Goal: Communication & Community: Answer question/provide support

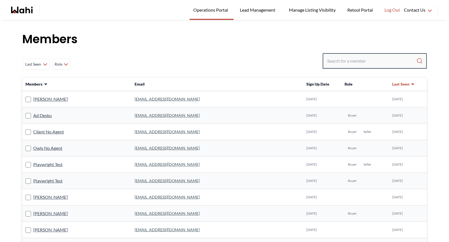
click at [364, 60] on input "Search input" at bounding box center [371, 61] width 89 height 10
paste input "[EMAIL_ADDRESS][DOMAIN_NAME]"
type input "[EMAIL_ADDRESS][DOMAIN_NAME]"
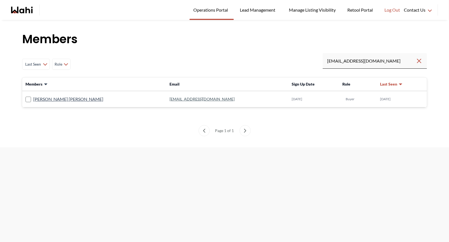
click at [170, 99] on link "[EMAIL_ADDRESS][DOMAIN_NAME]" at bounding box center [202, 99] width 65 height 5
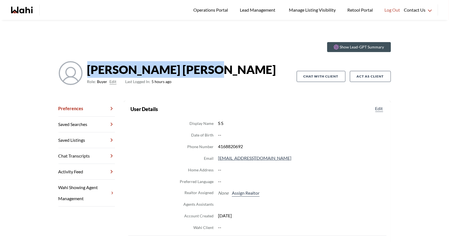
drag, startPoint x: 87, startPoint y: 70, endPoint x: 174, endPoint y: 73, distance: 86.8
click at [174, 73] on div "samina Shoaib Role: Buyer Edit Last Logged In: 5 hours ago" at bounding box center [177, 76] width 238 height 31
drag, startPoint x: 166, startPoint y: 71, endPoint x: 87, endPoint y: 70, distance: 79.0
click at [87, 70] on strong "samina Shoaib" at bounding box center [181, 69] width 189 height 17
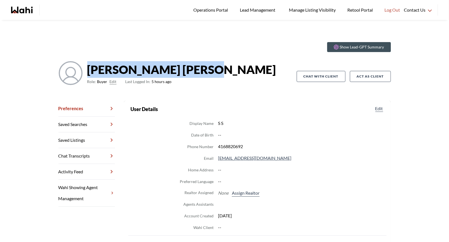
click at [111, 65] on strong "samina Shoaib" at bounding box center [181, 69] width 189 height 17
drag, startPoint x: 88, startPoint y: 69, endPoint x: 170, endPoint y: 76, distance: 82.9
click at [170, 76] on strong "samina Shoaib" at bounding box center [181, 69] width 189 height 17
drag, startPoint x: 163, startPoint y: 70, endPoint x: 86, endPoint y: 63, distance: 77.6
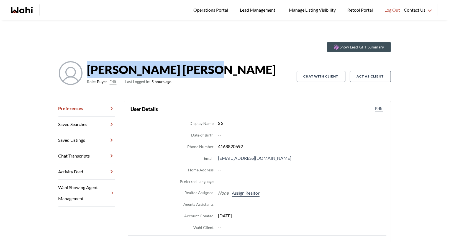
click at [86, 63] on div "samina Shoaib Role: Buyer Edit Last Logged In: 5 hours ago" at bounding box center [177, 76] width 238 height 31
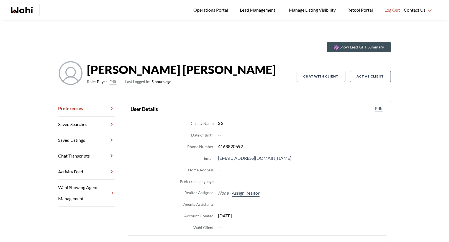
click at [103, 63] on strong "samina Shoaib" at bounding box center [181, 69] width 189 height 17
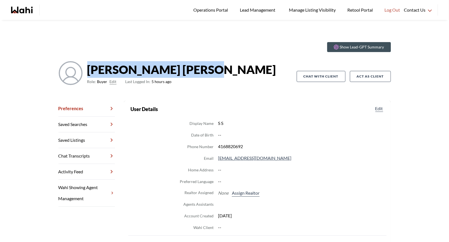
drag, startPoint x: 89, startPoint y: 71, endPoint x: 185, endPoint y: 68, distance: 96.7
click at [185, 68] on div "samina Shoaib Role: Buyer Edit Last Logged In: 5 hours ago" at bounding box center [177, 76] width 238 height 31
drag, startPoint x: 164, startPoint y: 73, endPoint x: 92, endPoint y: 73, distance: 72.3
click at [92, 73] on strong "samina Shoaib" at bounding box center [181, 69] width 189 height 17
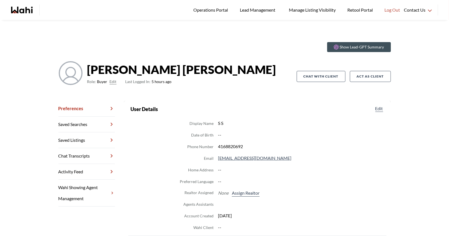
click at [90, 72] on strong "samina Shoaib" at bounding box center [181, 69] width 189 height 17
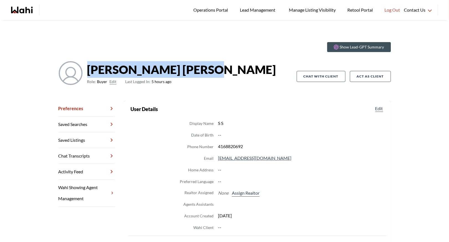
drag, startPoint x: 88, startPoint y: 70, endPoint x: 178, endPoint y: 73, distance: 89.5
click at [178, 73] on div "samina Shoaib Role: Buyer Edit Last Logged In: 5 hours ago" at bounding box center [177, 76] width 238 height 31
click at [137, 66] on strong "samina Shoaib" at bounding box center [181, 69] width 189 height 17
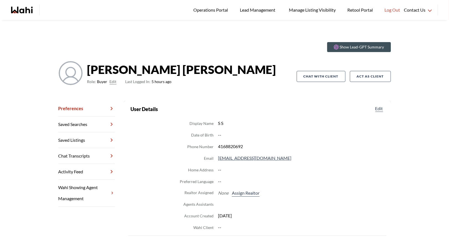
click at [91, 71] on strong "samina Shoaib" at bounding box center [181, 69] width 189 height 17
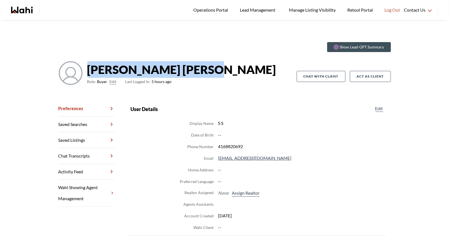
drag, startPoint x: 88, startPoint y: 70, endPoint x: 176, endPoint y: 75, distance: 88.5
click at [176, 75] on div "samina Shoaib Role: Buyer Edit Last Logged In: 5 hours ago" at bounding box center [177, 76] width 238 height 31
drag, startPoint x: 163, startPoint y: 70, endPoint x: 86, endPoint y: 65, distance: 76.9
click at [86, 65] on div "samina Shoaib Role: Buyer Edit Last Logged In: 5 hours ago" at bounding box center [177, 76] width 238 height 31
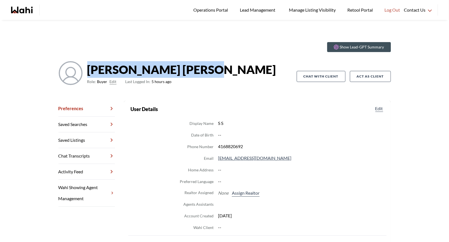
click at [127, 78] on strong "samina Shoaib" at bounding box center [181, 69] width 189 height 17
drag, startPoint x: 168, startPoint y: 68, endPoint x: 88, endPoint y: 68, distance: 79.2
click at [88, 68] on strong "samina Shoaib" at bounding box center [181, 69] width 189 height 17
click at [111, 68] on strong "samina Shoaib" at bounding box center [181, 69] width 189 height 17
drag, startPoint x: 88, startPoint y: 70, endPoint x: 187, endPoint y: 75, distance: 98.8
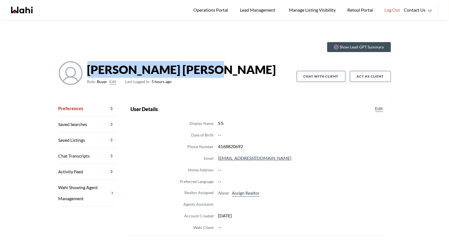
click at [187, 75] on div "samina Shoaib Role: Buyer Edit Last Logged In: 5 hours ago" at bounding box center [177, 76] width 238 height 31
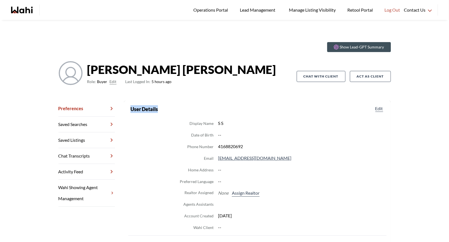
drag, startPoint x: 133, startPoint y: 109, endPoint x: 171, endPoint y: 109, distance: 38.0
click at [171, 109] on section "User Details Edit" at bounding box center [257, 109] width 254 height 8
drag, startPoint x: 171, startPoint y: 109, endPoint x: 155, endPoint y: 109, distance: 15.8
click at [169, 109] on section "User Details Edit" at bounding box center [257, 109] width 254 height 8
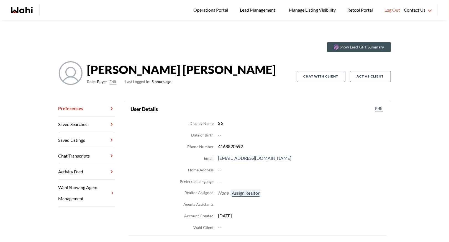
click at [239, 193] on button "Assign Realtor" at bounding box center [246, 192] width 30 height 7
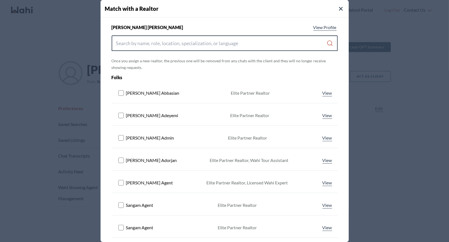
click at [204, 45] on input "Search input" at bounding box center [221, 43] width 211 height 10
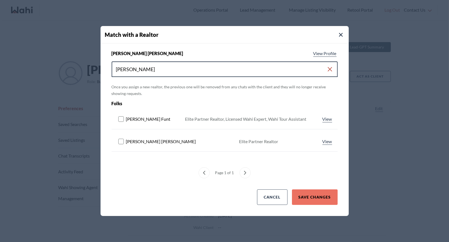
type input "barbara"
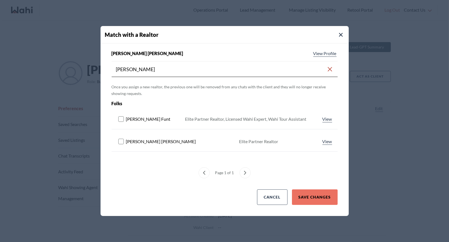
click at [120, 119] on rect at bounding box center [120, 119] width 5 height 5
click at [321, 194] on button "Save Changes" at bounding box center [315, 197] width 46 height 16
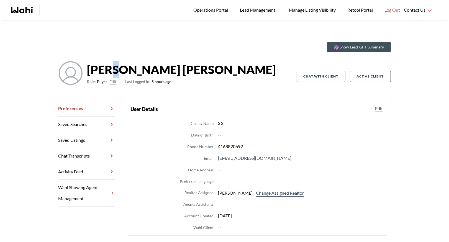
click at [109, 66] on strong "samina Shoaib" at bounding box center [181, 69] width 189 height 17
click at [89, 155] on link "Chat Transcripts" at bounding box center [86, 156] width 57 height 16
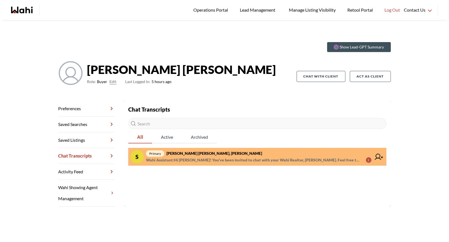
click at [116, 75] on strong "samina Shoaib" at bounding box center [181, 69] width 189 height 17
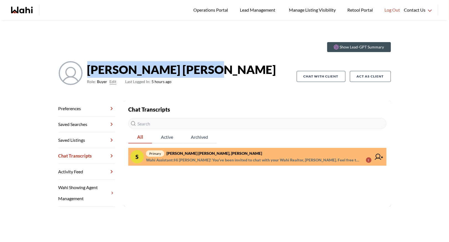
drag, startPoint x: 88, startPoint y: 70, endPoint x: 170, endPoint y: 72, distance: 82.3
click at [170, 72] on strong "samina Shoaib" at bounding box center [181, 69] width 189 height 17
drag, startPoint x: 164, startPoint y: 71, endPoint x: 84, endPoint y: 70, distance: 79.8
click at [84, 70] on div "samina Shoaib Role: Buyer Edit Last Logged In: 5 hours ago" at bounding box center [177, 76] width 238 height 31
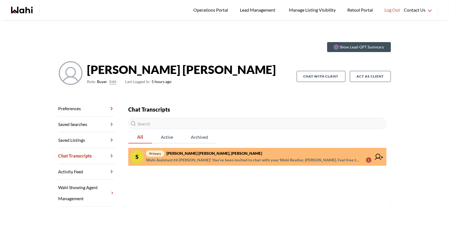
click at [97, 71] on strong "samina Shoaib" at bounding box center [181, 69] width 189 height 17
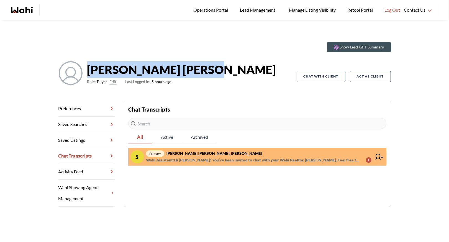
drag, startPoint x: 87, startPoint y: 70, endPoint x: 165, endPoint y: 76, distance: 78.2
click at [165, 76] on strong "samina Shoaib" at bounding box center [181, 69] width 189 height 17
drag, startPoint x: 163, startPoint y: 69, endPoint x: 89, endPoint y: 67, distance: 73.4
click at [89, 67] on strong "samina Shoaib" at bounding box center [181, 69] width 189 height 17
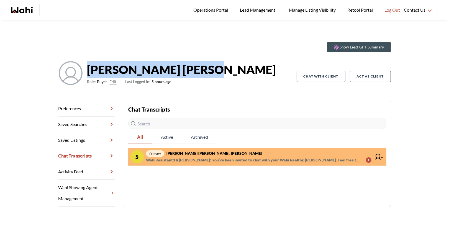
click at [89, 67] on strong "samina Shoaib" at bounding box center [181, 69] width 189 height 17
drag, startPoint x: 88, startPoint y: 70, endPoint x: 192, endPoint y: 74, distance: 104.0
click at [192, 74] on div "samina Shoaib Role: Buyer Edit Last Logged In: 5 hours ago" at bounding box center [177, 76] width 238 height 31
drag, startPoint x: 165, startPoint y: 70, endPoint x: 89, endPoint y: 68, distance: 75.9
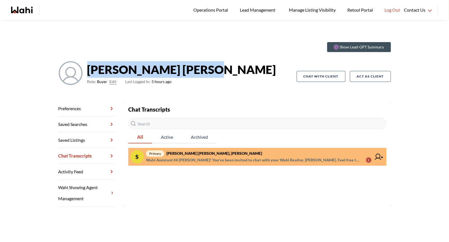
click at [89, 68] on strong "samina Shoaib" at bounding box center [181, 69] width 189 height 17
drag, startPoint x: 87, startPoint y: 69, endPoint x: 165, endPoint y: 74, distance: 77.7
click at [165, 74] on strong "samina Shoaib" at bounding box center [181, 69] width 189 height 17
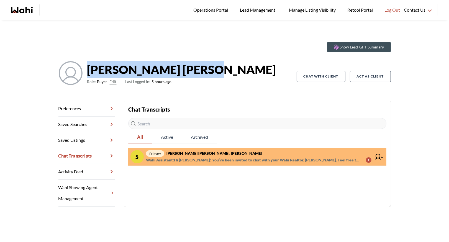
drag, startPoint x: 163, startPoint y: 70, endPoint x: 89, endPoint y: 70, distance: 74.2
click at [89, 70] on strong "samina Shoaib" at bounding box center [181, 69] width 189 height 17
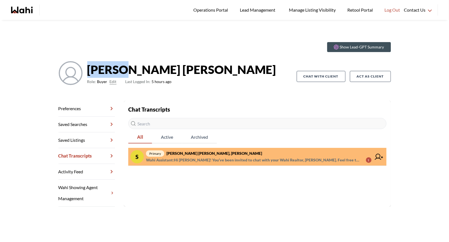
click at [89, 70] on strong "samina Shoaib" at bounding box center [181, 69] width 189 height 17
click at [99, 68] on strong "samina Shoaib" at bounding box center [181, 69] width 189 height 17
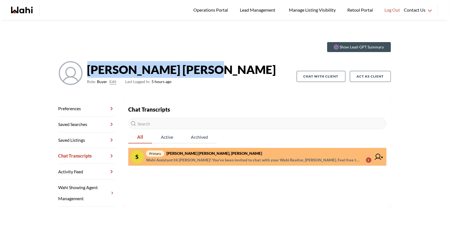
drag, startPoint x: 88, startPoint y: 68, endPoint x: 179, endPoint y: 70, distance: 90.9
click at [179, 70] on div "samina Shoaib Role: Buyer Edit Last Logged In: 5 hours ago" at bounding box center [177, 76] width 238 height 31
drag, startPoint x: 163, startPoint y: 71, endPoint x: 87, endPoint y: 70, distance: 75.9
click at [87, 70] on strong "samina Shoaib" at bounding box center [181, 69] width 189 height 17
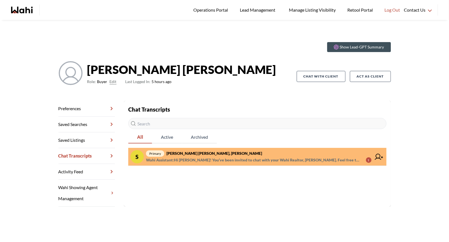
click at [101, 68] on strong "samina Shoaib" at bounding box center [181, 69] width 189 height 17
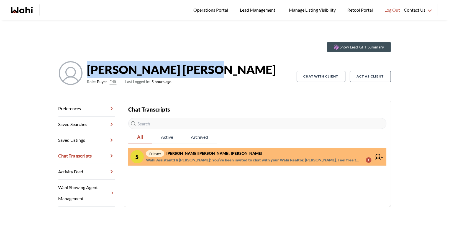
drag, startPoint x: 88, startPoint y: 69, endPoint x: 177, endPoint y: 73, distance: 89.6
click at [177, 73] on div "samina Shoaib Role: Buyer Edit Last Logged In: 5 hours ago" at bounding box center [177, 76] width 238 height 31
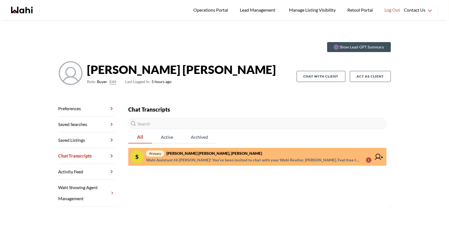
click at [155, 65] on strong "samina Shoaib" at bounding box center [181, 69] width 189 height 17
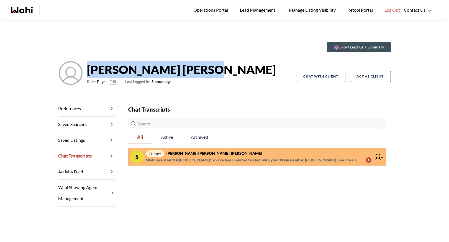
drag, startPoint x: 163, startPoint y: 70, endPoint x: 75, endPoint y: 70, distance: 88.4
click at [75, 70] on div "samina Shoaib Role: Buyer Edit Last Logged In: 5 hours ago" at bounding box center [177, 76] width 238 height 31
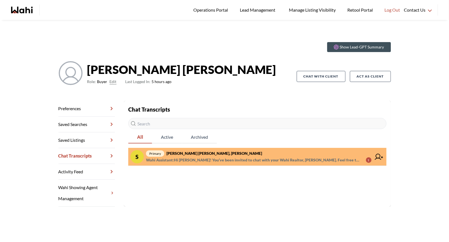
click at [98, 71] on strong "samina Shoaib" at bounding box center [181, 69] width 189 height 17
click at [95, 71] on strong "samina Shoaib" at bounding box center [181, 69] width 189 height 17
click at [92, 70] on strong "samina Shoaib" at bounding box center [181, 69] width 189 height 17
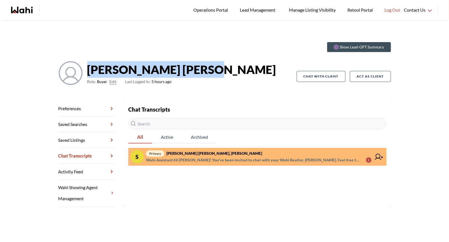
drag, startPoint x: 88, startPoint y: 70, endPoint x: 163, endPoint y: 76, distance: 75.6
click at [163, 76] on strong "samina Shoaib" at bounding box center [181, 69] width 189 height 17
click at [159, 71] on strong "samina Shoaib" at bounding box center [181, 69] width 189 height 17
drag, startPoint x: 164, startPoint y: 70, endPoint x: 93, endPoint y: 68, distance: 71.8
click at [93, 68] on strong "samina Shoaib" at bounding box center [181, 69] width 189 height 17
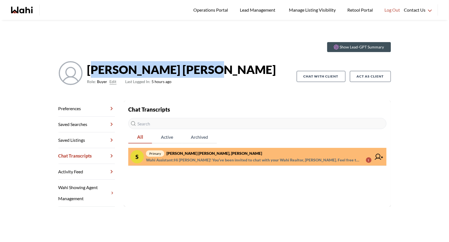
click at [93, 68] on strong "samina Shoaib" at bounding box center [181, 69] width 189 height 17
drag, startPoint x: 87, startPoint y: 69, endPoint x: 194, endPoint y: 67, distance: 107.5
click at [194, 67] on div "samina Shoaib Role: Buyer Edit Last Logged In: 5 hours ago" at bounding box center [177, 76] width 238 height 31
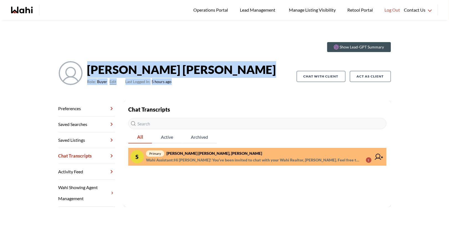
drag, startPoint x: 87, startPoint y: 69, endPoint x: 206, endPoint y: 79, distance: 118.7
click at [206, 79] on div "samina Shoaib Role: Buyer Edit Last Logged In: 5 hours ago" at bounding box center [177, 76] width 238 height 31
drag, startPoint x: 87, startPoint y: 71, endPoint x: 172, endPoint y: 84, distance: 86.0
click at [172, 84] on div "samina Shoaib Role: Buyer Edit Last Logged In: 5 hours ago" at bounding box center [177, 76] width 238 height 31
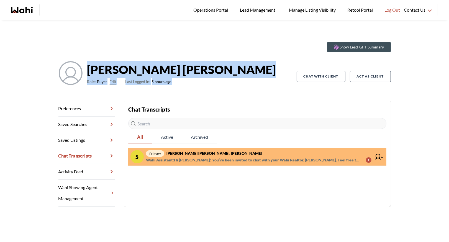
click at [171, 84] on span "Last Logged In: 5 hours ago" at bounding box center [148, 81] width 46 height 7
drag, startPoint x: 89, startPoint y: 71, endPoint x: 190, endPoint y: 85, distance: 102.3
click at [190, 85] on div "samina Shoaib Role: Buyer Edit Last Logged In: 5 hours ago" at bounding box center [177, 76] width 238 height 31
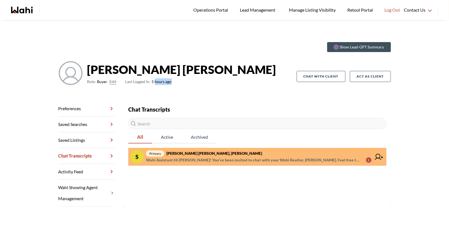
drag, startPoint x: 190, startPoint y: 85, endPoint x: 155, endPoint y: 83, distance: 35.0
click at [156, 83] on div "samina Shoaib Role: Buyer Edit Last Logged In: 5 hours ago" at bounding box center [177, 76] width 238 height 31
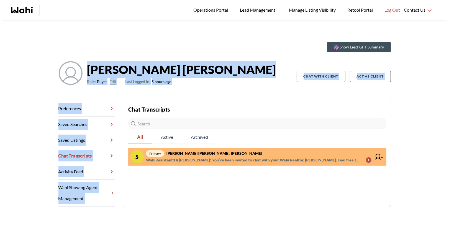
drag, startPoint x: 88, startPoint y: 69, endPoint x: 175, endPoint y: 104, distance: 93.8
click at [175, 104] on div "Show Lead-GPT Summary samina Shoaib Role: Buyer Edit Last Logged In: 5 hours ag…" at bounding box center [225, 122] width 346 height 169
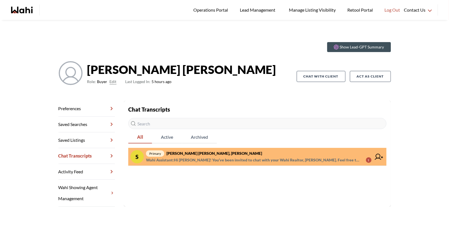
click at [166, 92] on div "samina Shoaib Role: Buyer Edit Last Logged In: 5 hours ago" at bounding box center [177, 76] width 238 height 31
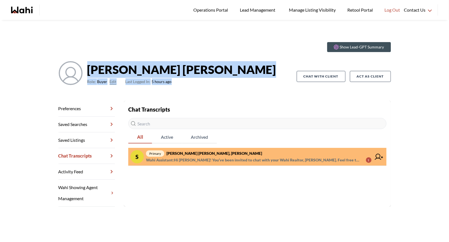
drag, startPoint x: 87, startPoint y: 70, endPoint x: 175, endPoint y: 81, distance: 88.6
click at [175, 81] on div "samina Shoaib Role: Buyer Edit Last Logged In: 5 hours ago" at bounding box center [177, 76] width 238 height 31
drag, startPoint x: 88, startPoint y: 71, endPoint x: 183, endPoint y: 87, distance: 96.9
click at [183, 87] on div "samina Shoaib Role: Buyer Edit Last Logged In: 5 hours ago" at bounding box center [177, 76] width 238 height 31
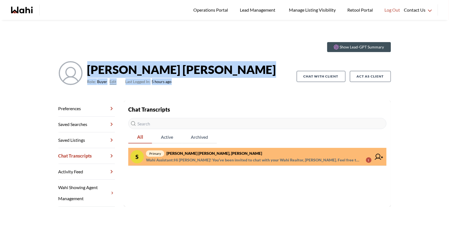
click at [183, 87] on div "samina Shoaib Role: Buyer Edit Last Logged In: 5 hours ago" at bounding box center [177, 76] width 238 height 31
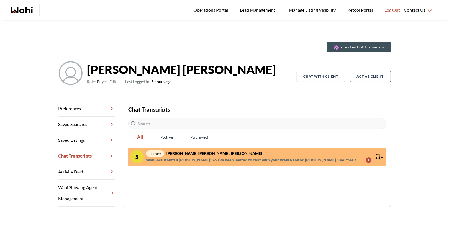
drag, startPoint x: 183, startPoint y: 87, endPoint x: 142, endPoint y: 87, distance: 41.3
click at [143, 87] on div "samina Shoaib Role: Buyer Edit Last Logged In: 5 hours ago" at bounding box center [177, 76] width 238 height 31
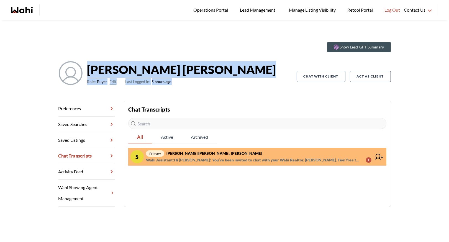
drag, startPoint x: 88, startPoint y: 70, endPoint x: 181, endPoint y: 89, distance: 95.9
click at [181, 89] on div "samina Shoaib Role: Buyer Edit Last Logged In: 5 hours ago" at bounding box center [177, 76] width 238 height 31
drag, startPoint x: 88, startPoint y: 70, endPoint x: 199, endPoint y: 94, distance: 113.6
click at [199, 94] on div "Show Lead-GPT Summary samina Shoaib Role: Buyer Edit Last Logged In: 5 hours ag…" at bounding box center [224, 69] width 332 height 63
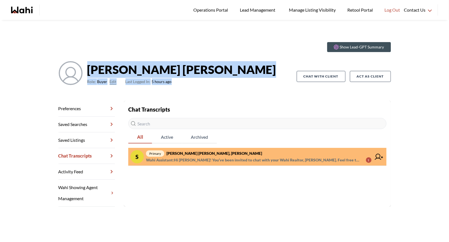
click at [199, 94] on div "Show Lead-GPT Summary samina Shoaib Role: Buyer Edit Last Logged In: 5 hours ag…" at bounding box center [224, 69] width 332 height 63
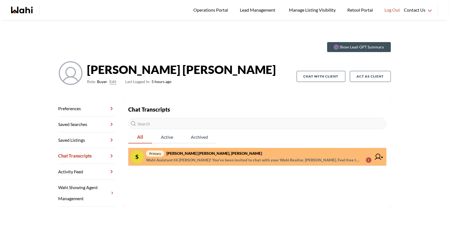
drag, startPoint x: 199, startPoint y: 94, endPoint x: 153, endPoint y: 92, distance: 46.0
click at [159, 92] on div "Show Lead-GPT Summary samina Shoaib Role: Buyer Edit Last Logged In: 5 hours ag…" at bounding box center [224, 69] width 332 height 63
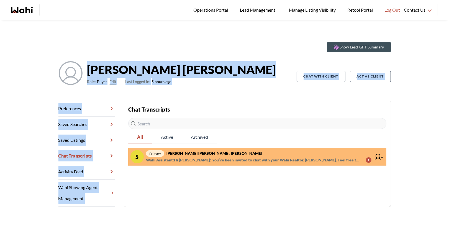
drag, startPoint x: 88, startPoint y: 70, endPoint x: 203, endPoint y: 105, distance: 120.8
click at [203, 105] on div "Show Lead-GPT Summary samina Shoaib Role: Buyer Edit Last Logged In: 5 hours ag…" at bounding box center [225, 122] width 346 height 169
click at [171, 105] on section "Back to profile Chat Transcripts All Active Archived s primary samina Shoaib, B…" at bounding box center [257, 154] width 267 height 106
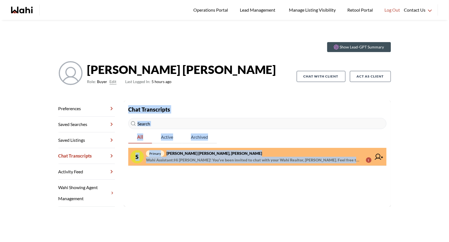
drag, startPoint x: 129, startPoint y: 109, endPoint x: 209, endPoint y: 164, distance: 97.8
click at [209, 164] on div "Chat Transcripts All Active Archived s primary samina Shoaib, Barbara Wahi Assi…" at bounding box center [257, 135] width 258 height 61
click at [208, 175] on section "Back to profile Chat Transcripts All Active Archived s primary samina Shoaib, B…" at bounding box center [257, 154] width 267 height 106
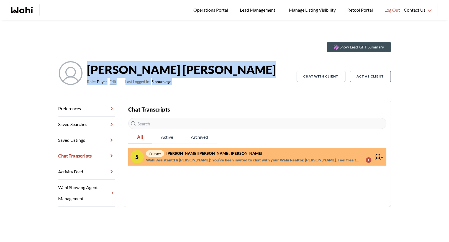
drag, startPoint x: 88, startPoint y: 68, endPoint x: 178, endPoint y: 92, distance: 93.1
click at [178, 92] on div "Show Lead-GPT Summary samina Shoaib Role: Buyer Edit Last Logged In: 5 hours ag…" at bounding box center [224, 69] width 332 height 63
drag, startPoint x: 88, startPoint y: 70, endPoint x: 196, endPoint y: 90, distance: 110.1
click at [196, 90] on div "samina Shoaib Role: Buyer Edit Last Logged In: 5 hours ago" at bounding box center [177, 76] width 238 height 31
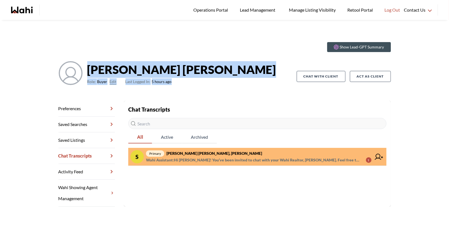
click at [196, 90] on div "samina Shoaib Role: Buyer Edit Last Logged In: 5 hours ago" at bounding box center [177, 76] width 238 height 31
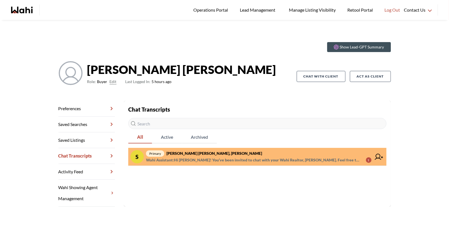
click at [170, 155] on strong "samina Shoaib, Barbara" at bounding box center [214, 153] width 96 height 5
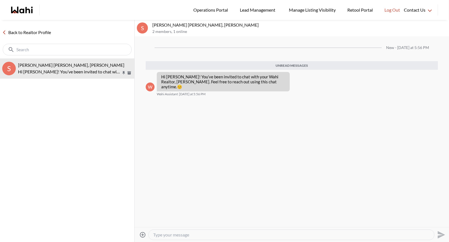
click at [160, 234] on textarea "Type your message" at bounding box center [291, 235] width 276 height 6
paste textarea "Here’s how to book a showing: https://www.loom.com/share/97a21afd93034776aed811…"
type textarea "Here’s how to book a showing: https://www.loom.com/share/97a21afd93034776aed811…"
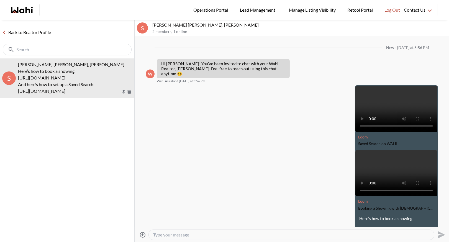
click at [27, 34] on link "Back to Realtor Profile" at bounding box center [26, 32] width 53 height 7
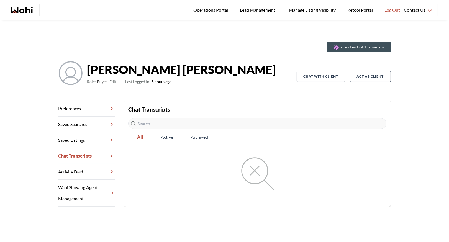
click at [76, 159] on link "Chat Transcripts" at bounding box center [86, 156] width 57 height 16
click at [216, 10] on span "Operations Portal" at bounding box center [211, 9] width 37 height 7
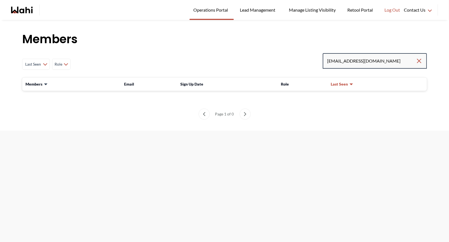
drag, startPoint x: 385, startPoint y: 59, endPoint x: 294, endPoint y: 67, distance: 91.7
click at [294, 67] on div "Last Seen Less day than 1 day ago 1 day ago - 3 days ago 3 days ago - 1 week ag…" at bounding box center [224, 64] width 405 height 22
drag, startPoint x: 294, startPoint y: 67, endPoint x: 337, endPoint y: 67, distance: 42.7
click at [337, 67] on div "Last Seen Less day than 1 day ago 1 day ago - 3 days ago 3 days ago - 1 week ag…" at bounding box center [224, 64] width 405 height 22
drag, startPoint x: 388, startPoint y: 67, endPoint x: 273, endPoint y: 68, distance: 115.5
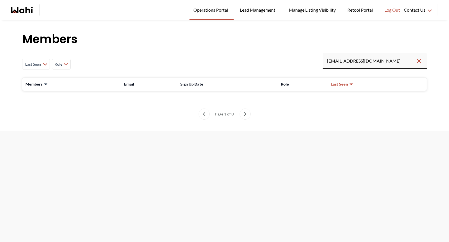
click at [273, 68] on div "Last Seen Less day than 1 day ago 1 day ago - 3 days ago 3 days ago - 1 week ag…" at bounding box center [224, 64] width 405 height 22
click at [329, 62] on input "my.d.tran2111@outlook.com" at bounding box center [371, 61] width 89 height 10
drag, startPoint x: 392, startPoint y: 58, endPoint x: 293, endPoint y: 68, distance: 99.7
click at [293, 68] on div "Last Seen Less day than 1 day ago 1 day ago - 3 days ago 3 days ago - 1 week ag…" at bounding box center [224, 64] width 405 height 22
drag, startPoint x: 399, startPoint y: 61, endPoint x: 308, endPoint y: 61, distance: 91.1
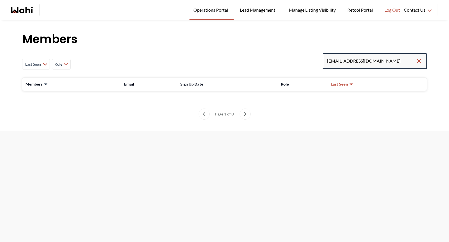
click at [308, 61] on div "Last Seen Less day than 1 day ago 1 day ago - 3 days ago 3 days ago - 1 week ag…" at bounding box center [224, 64] width 405 height 22
type input "ryck"
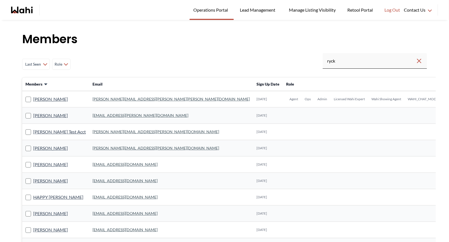
click at [102, 100] on link "michelle.williams@wahi.com" at bounding box center [171, 99] width 157 height 5
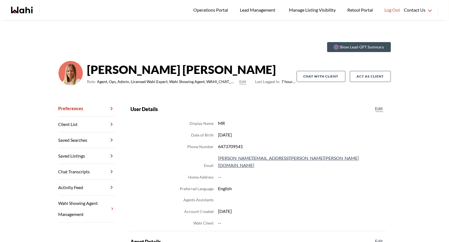
click at [72, 168] on link "Chat Transcripts" at bounding box center [86, 172] width 57 height 16
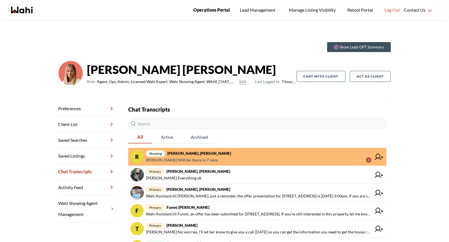
click at [210, 10] on span "Operations Portal" at bounding box center [211, 9] width 37 height 7
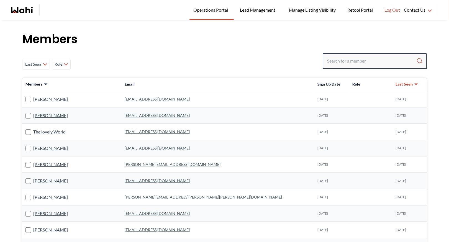
click at [342, 64] on input "Search input" at bounding box center [371, 61] width 89 height 10
type input "faraz"
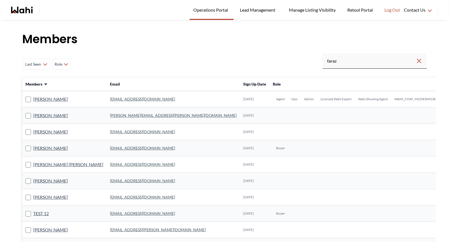
click at [110, 100] on link "faraz.azam@wahi.com" at bounding box center [142, 99] width 65 height 5
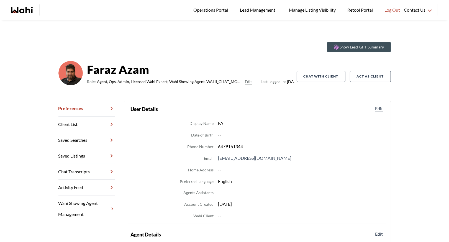
click at [81, 170] on link "Chat Transcripts" at bounding box center [86, 172] width 57 height 16
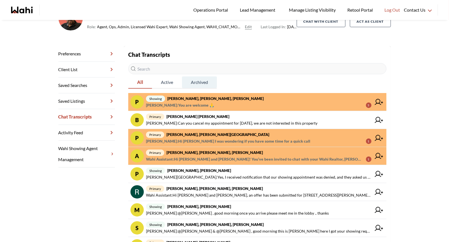
scroll to position [66, 0]
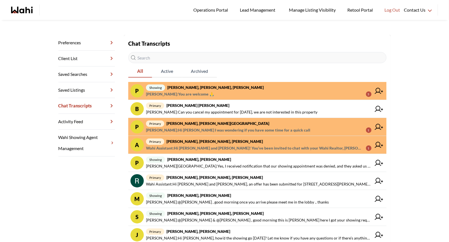
click at [220, 125] on strong "Pradeep Pradhan, Shilpa Pradhan, Faraz" at bounding box center [217, 123] width 103 height 5
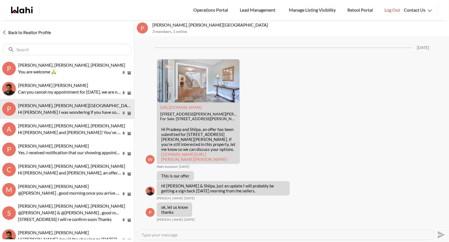
scroll to position [927, 0]
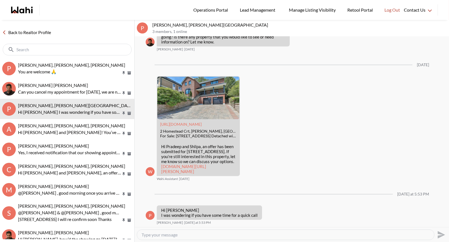
click at [75, 36] on div "Back to Realtor Profile" at bounding box center [67, 39] width 134 height 39
click at [38, 30] on link "Back to Realtor Profile" at bounding box center [26, 32] width 53 height 7
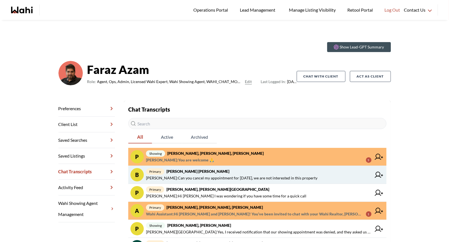
click at [219, 174] on span "primary bawa singla, Faraz" at bounding box center [259, 171] width 226 height 7
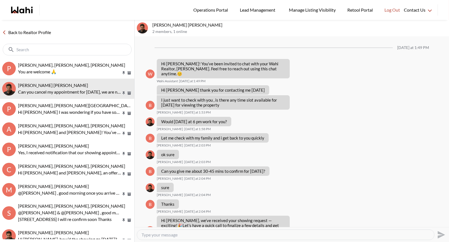
scroll to position [212, 0]
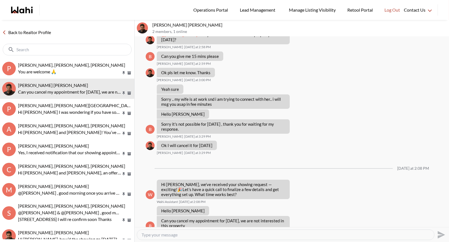
click at [39, 34] on link "Back to Realtor Profile" at bounding box center [26, 32] width 53 height 7
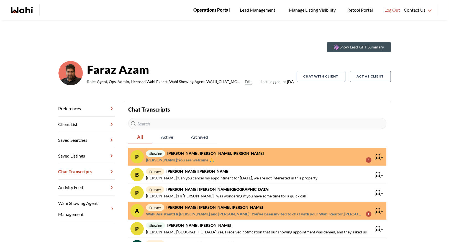
click at [221, 11] on span "Operations Portal" at bounding box center [211, 9] width 37 height 7
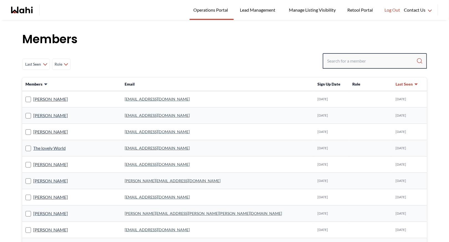
click at [338, 59] on input "Search input" at bounding box center [371, 61] width 89 height 10
type input "b"
type input "[PERSON_NAME]"
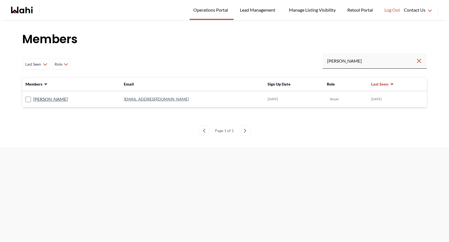
click at [126, 98] on link "bawasingla@gmail.com" at bounding box center [156, 99] width 65 height 5
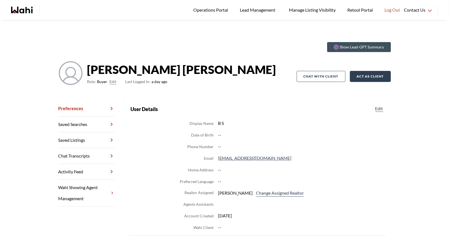
click at [362, 75] on button "Act as Client" at bounding box center [370, 76] width 41 height 11
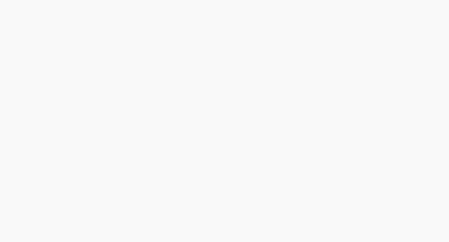
click at [380, 38] on div at bounding box center [224, 121] width 449 height 242
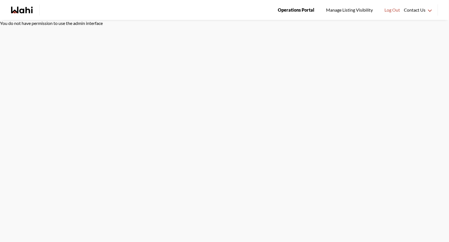
click at [300, 7] on span "Operations Portal" at bounding box center [296, 9] width 37 height 7
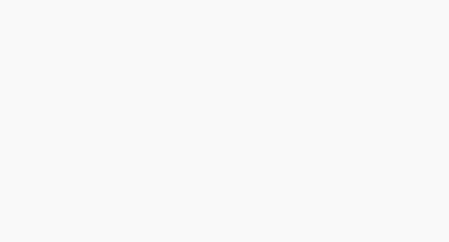
click at [345, 60] on div at bounding box center [224, 121] width 449 height 242
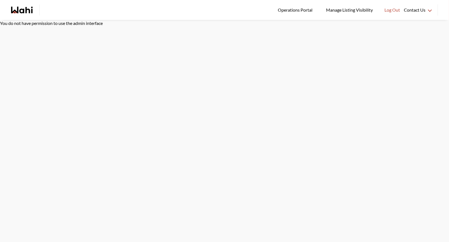
click at [17, 13] on icon "Wahi homepage" at bounding box center [14, 10] width 7 height 7
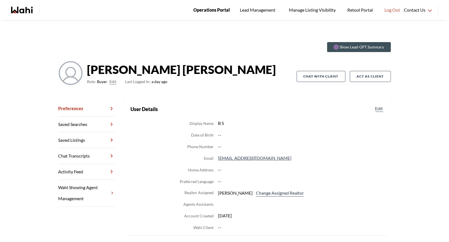
click at [211, 14] on link "Operations Portal" at bounding box center [211, 10] width 44 height 20
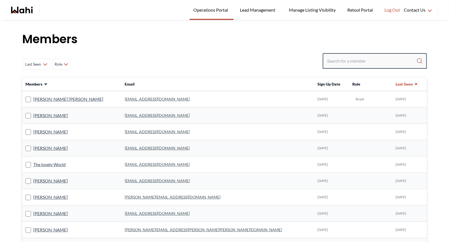
click at [332, 58] on input "Search input" at bounding box center [371, 61] width 89 height 10
type input "[PERSON_NAME]"
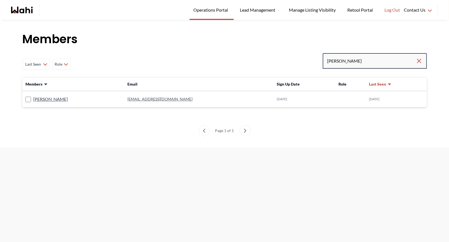
click at [349, 59] on input "[PERSON_NAME]" at bounding box center [371, 61] width 89 height 10
type input "faras"
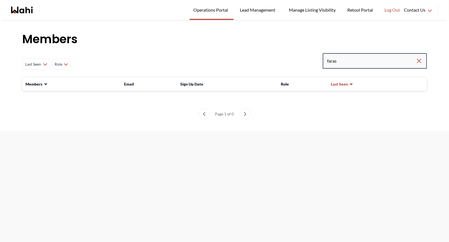
click at [358, 56] on input "faras" at bounding box center [371, 61] width 89 height 10
click at [343, 60] on input "faras" at bounding box center [371, 61] width 89 height 10
type input "faraz"
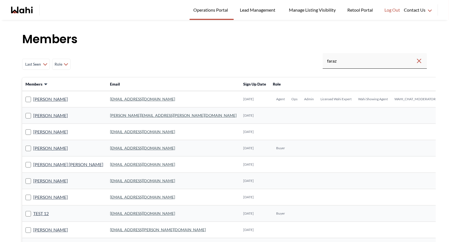
click at [115, 101] on link "faraz.azam@wahi.com" at bounding box center [142, 99] width 65 height 5
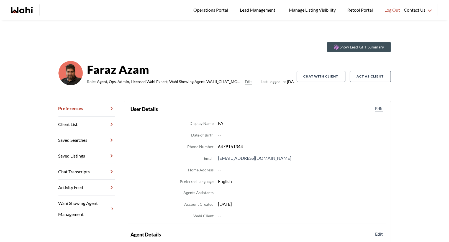
click at [87, 165] on link "Chat Transcripts" at bounding box center [86, 172] width 57 height 16
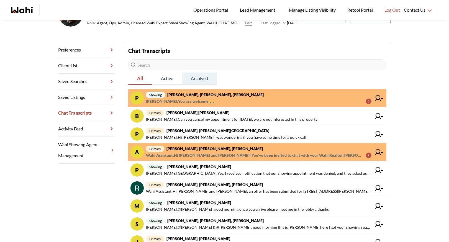
scroll to position [59, 0]
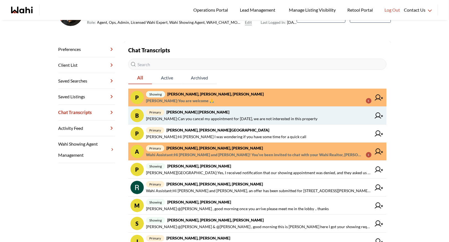
click at [219, 114] on span "primary bawa singla, Faraz" at bounding box center [259, 112] width 226 height 7
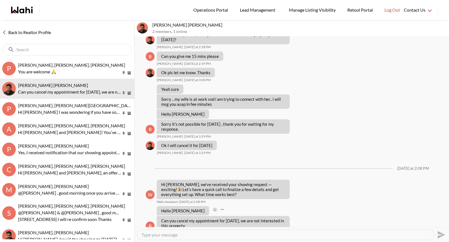
scroll to position [212, 0]
click at [164, 235] on textarea "Type your message" at bounding box center [286, 235] width 288 height 6
type textarea "It has been cancelled - please let us know if there are any others you would li…"
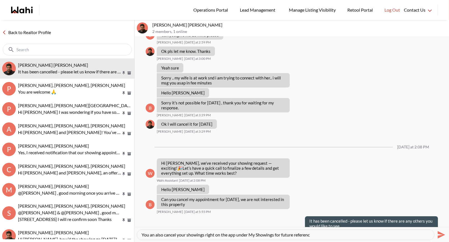
type textarea "You an also cancel your showings right on the app under My Showings for future …"
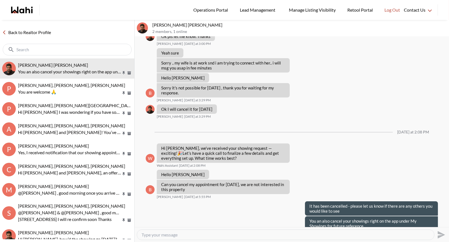
click at [52, 30] on link "Back to Realtor Profile" at bounding box center [26, 32] width 53 height 7
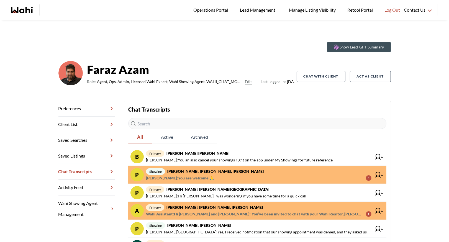
click at [226, 170] on strong "Pradeep Pradhan, Shilpa Pradhan, Paul, Faraz" at bounding box center [215, 171] width 96 height 5
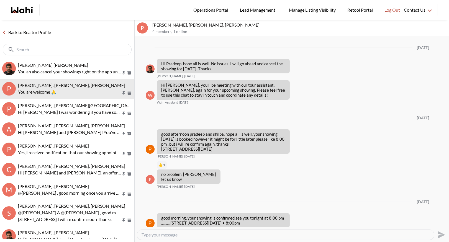
scroll to position [678, 0]
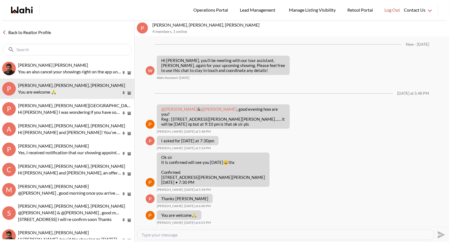
click at [17, 30] on link "Back to Realtor Profile" at bounding box center [26, 32] width 53 height 7
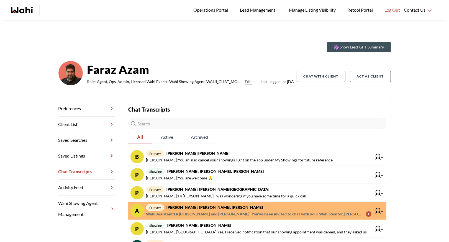
click at [205, 208] on strong "Aanchal Sharma, Joy Taneja, Faraz" at bounding box center [214, 207] width 96 height 5
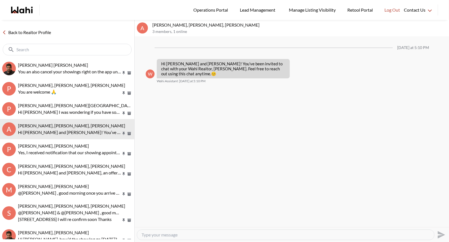
click at [32, 30] on link "Back to Realtor Profile" at bounding box center [26, 32] width 53 height 7
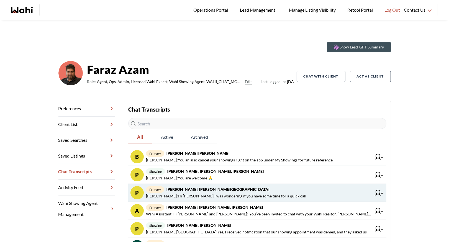
click at [185, 194] on span "Pradeep Pradhan : Hi Faraz I was wondering if you have some time for a quick ca…" at bounding box center [226, 196] width 160 height 7
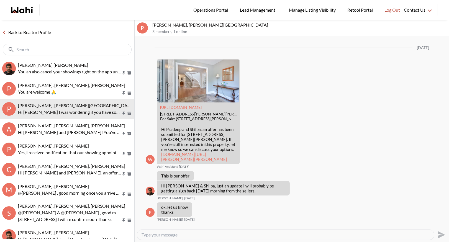
scroll to position [927, 0]
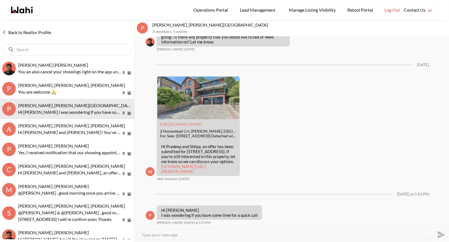
click at [155, 235] on textarea "Type your message" at bounding box center [286, 235] width 288 height 6
type textarea "I can give you a call around 7:30, does that work?"
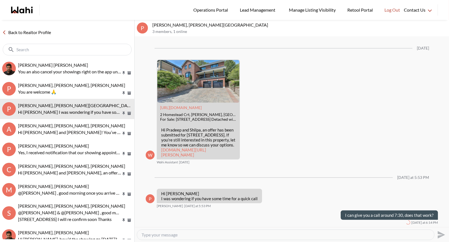
scroll to position [943, 0]
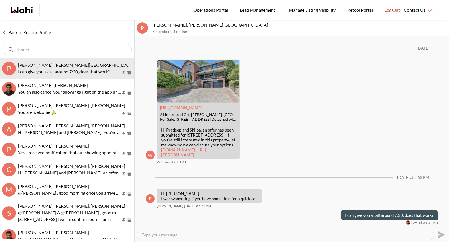
click at [29, 31] on link "Back to Realtor Profile" at bounding box center [26, 32] width 53 height 7
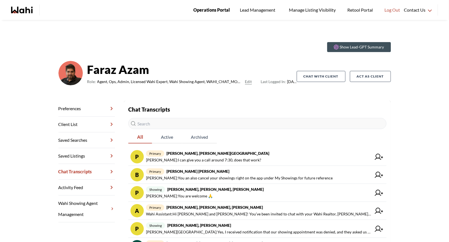
click at [203, 9] on span "Operations Portal" at bounding box center [211, 9] width 37 height 7
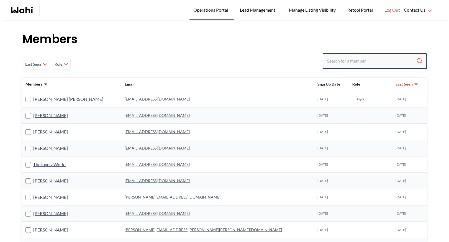
click at [334, 65] on input "Search input" at bounding box center [371, 61] width 89 height 10
type input "behn"
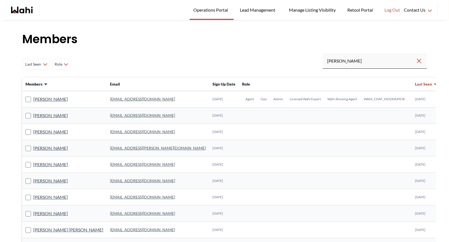
click at [120, 99] on link "behnam.fazili@wahi.com" at bounding box center [142, 99] width 65 height 5
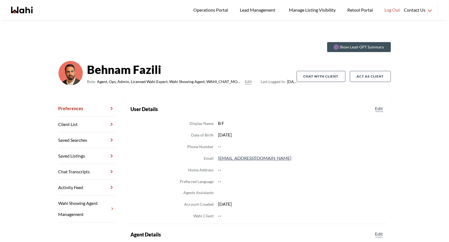
click at [77, 171] on link "Chat Transcripts" at bounding box center [86, 172] width 57 height 16
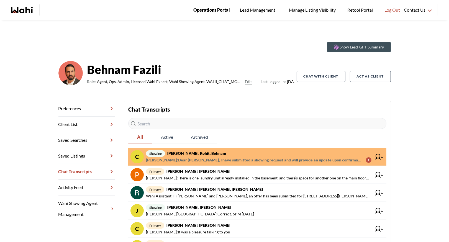
click at [214, 11] on span "Operations Portal" at bounding box center [211, 9] width 37 height 7
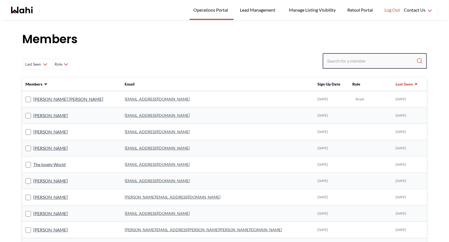
click at [338, 60] on input "Search input" at bounding box center [371, 61] width 89 height 10
type input "ryckm"
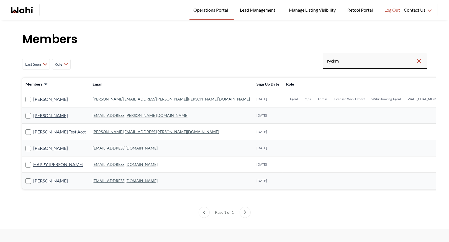
click at [103, 96] on td "[PERSON_NAME][EMAIL_ADDRESS][PERSON_NAME][PERSON_NAME][DOMAIN_NAME]" at bounding box center [171, 99] width 164 height 16
click at [102, 99] on link "[PERSON_NAME][EMAIL_ADDRESS][PERSON_NAME][PERSON_NAME][DOMAIN_NAME]" at bounding box center [171, 99] width 157 height 5
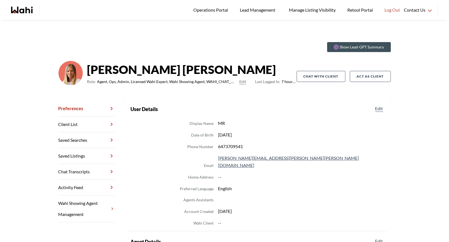
click at [94, 174] on link "Chat Transcripts" at bounding box center [86, 172] width 57 height 16
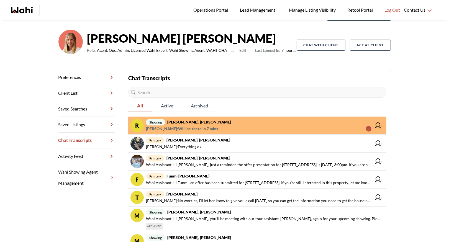
scroll to position [34, 0]
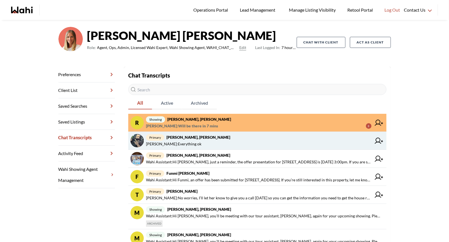
click at [237, 143] on span "[PERSON_NAME] : Everything ok" at bounding box center [259, 144] width 226 height 7
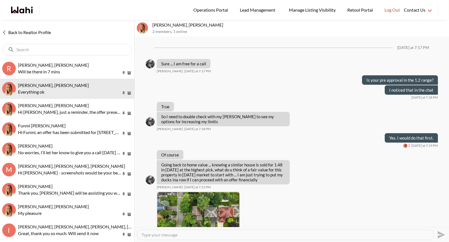
scroll to position [534, 0]
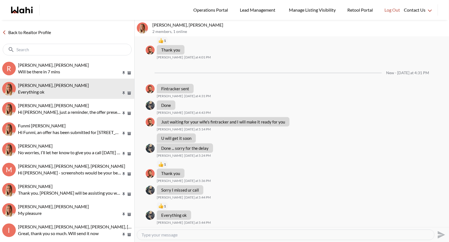
click at [20, 31] on link "Back to Realtor Profile" at bounding box center [26, 32] width 53 height 7
